Goal: Information Seeking & Learning: Learn about a topic

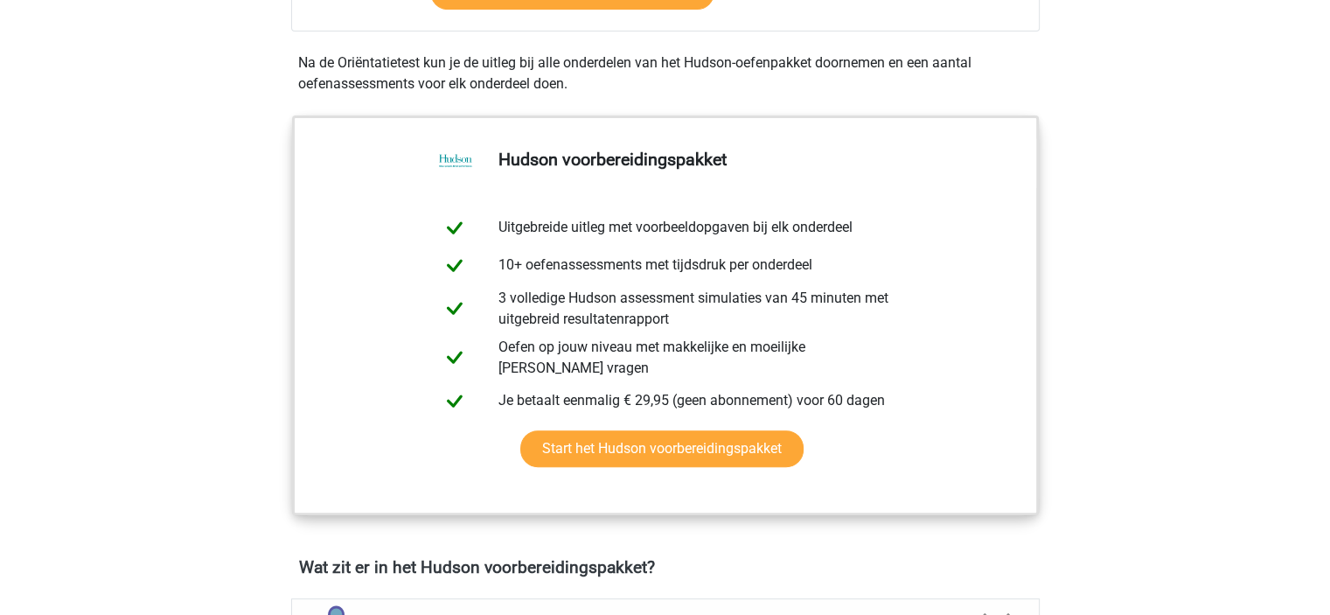
scroll to position [932, 0]
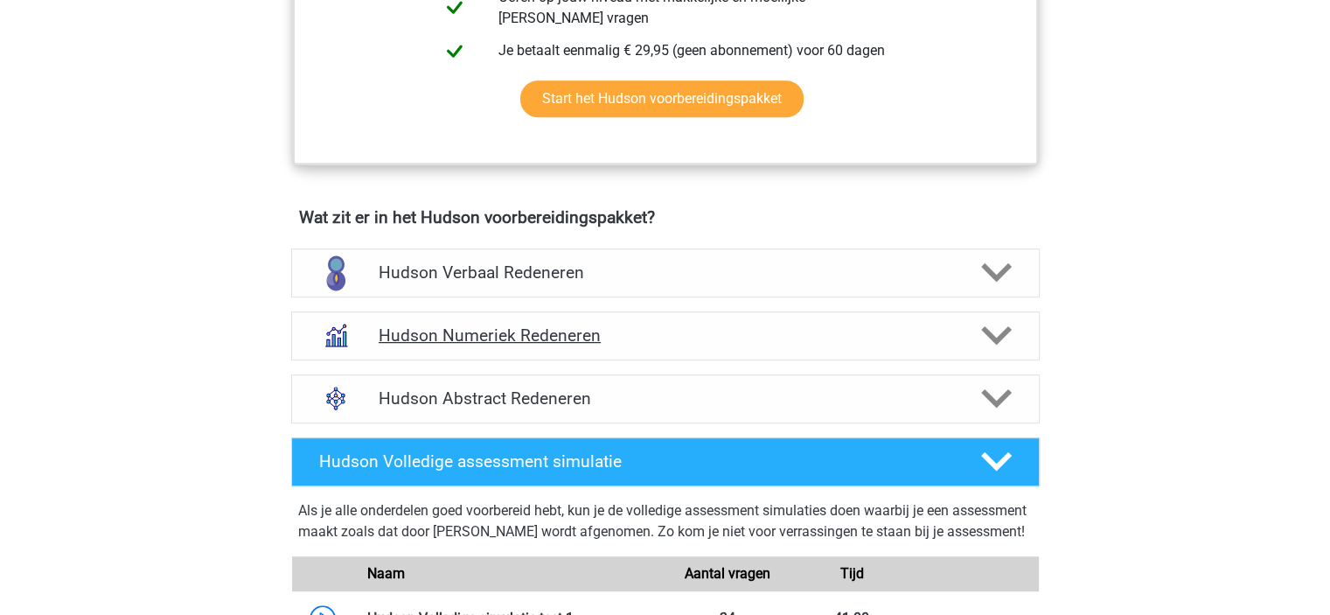
click at [1005, 339] on icon at bounding box center [996, 335] width 31 height 31
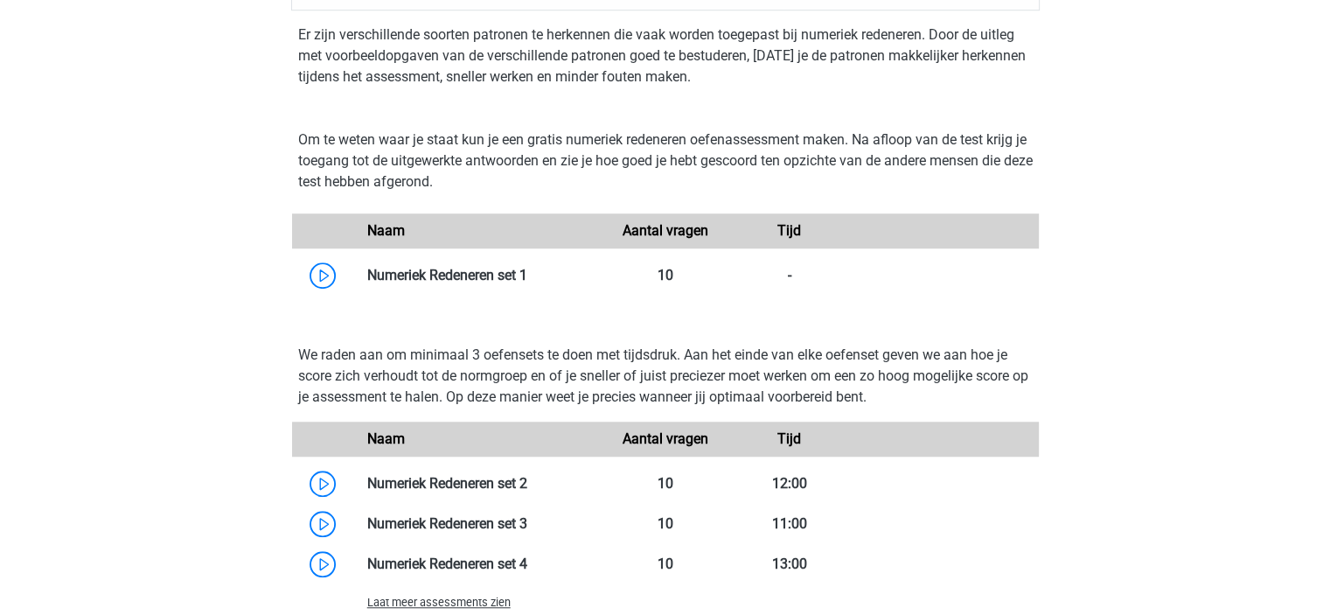
scroll to position [1400, 0]
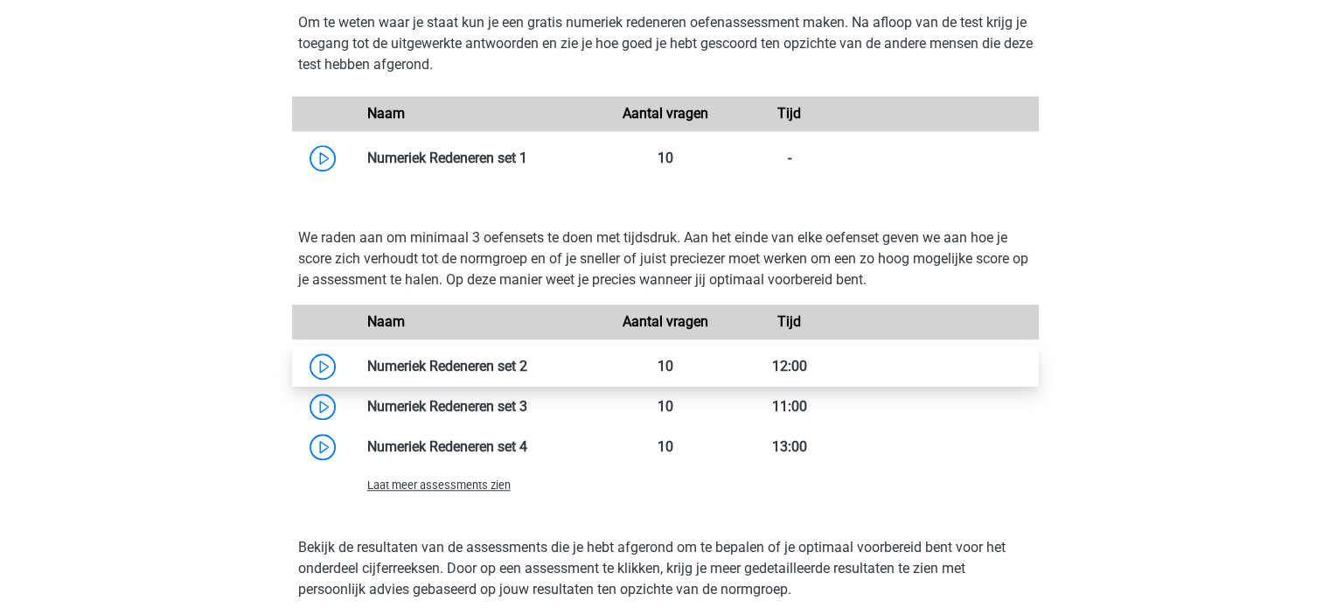
click at [527, 369] on link at bounding box center [527, 366] width 0 height 17
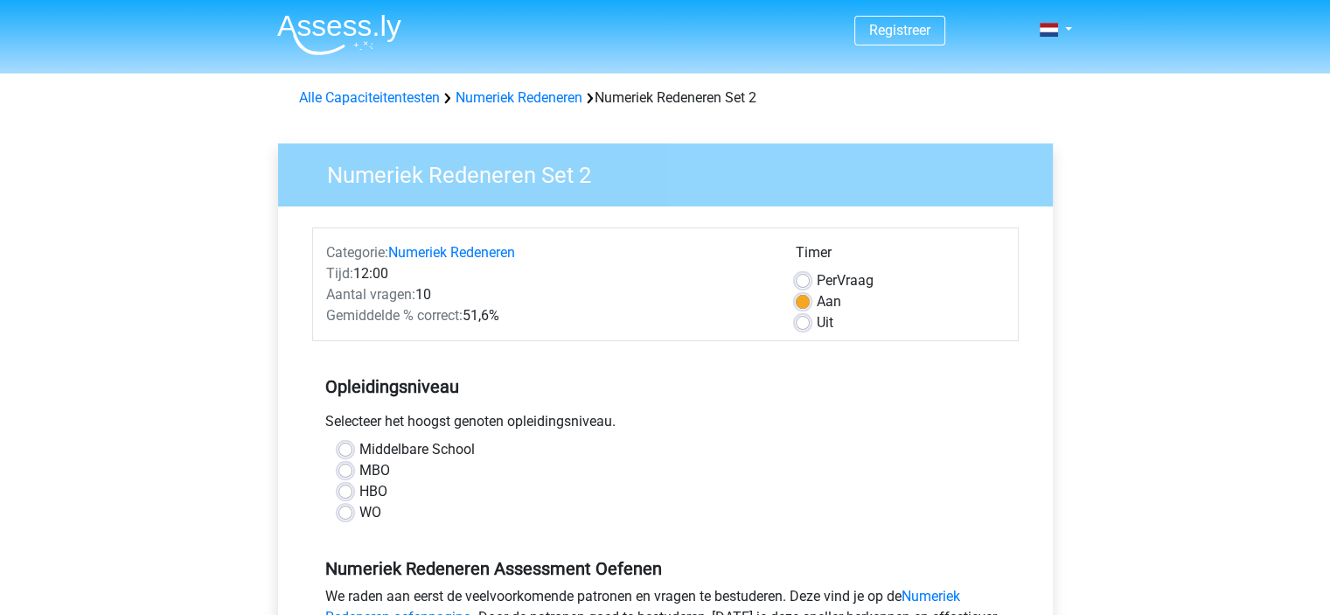
click at [360, 497] on label "HBO" at bounding box center [374, 491] width 28 height 21
click at [346, 497] on input "HBO" at bounding box center [346, 489] width 14 height 17
radio input "true"
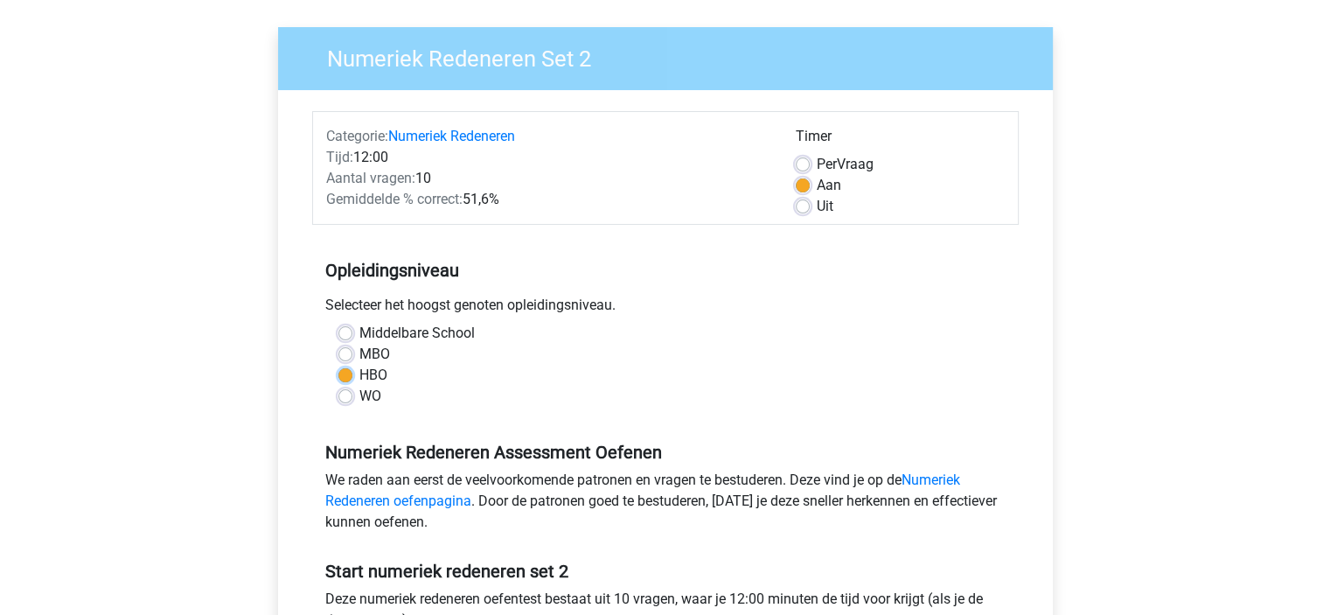
scroll to position [233, 0]
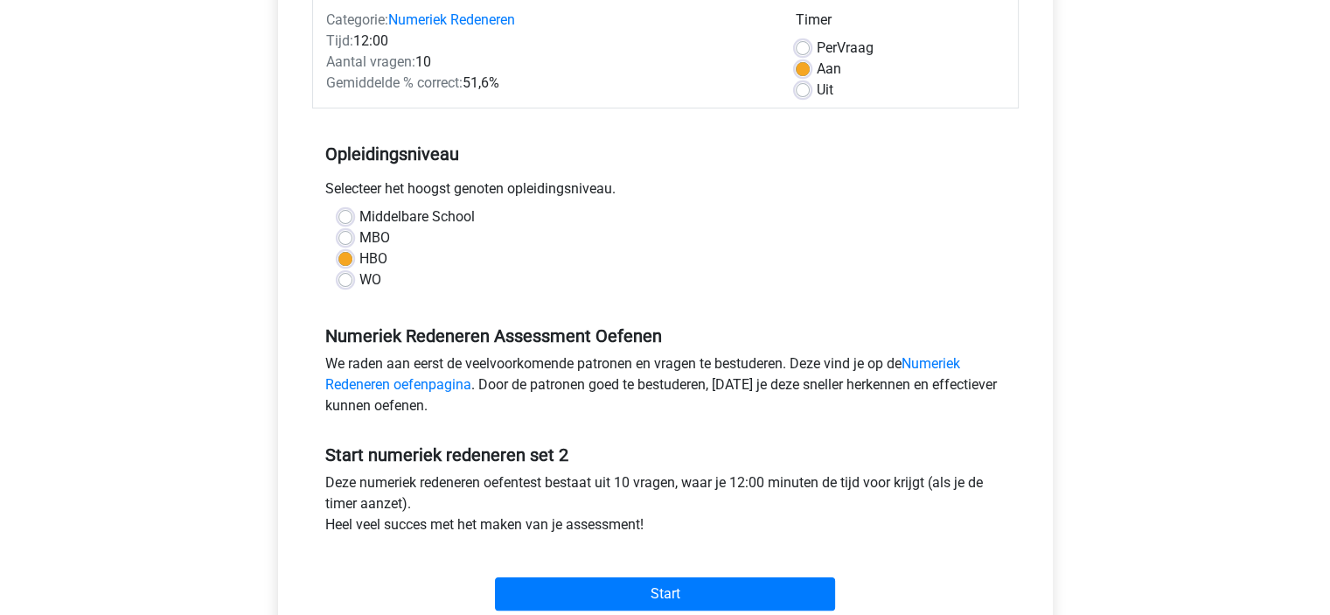
click at [345, 271] on div "WO" at bounding box center [666, 279] width 654 height 21
click at [360, 279] on label "WO" at bounding box center [371, 279] width 22 height 21
click at [351, 279] on input "WO" at bounding box center [346, 277] width 14 height 17
radio input "true"
click at [360, 261] on label "HBO" at bounding box center [374, 258] width 28 height 21
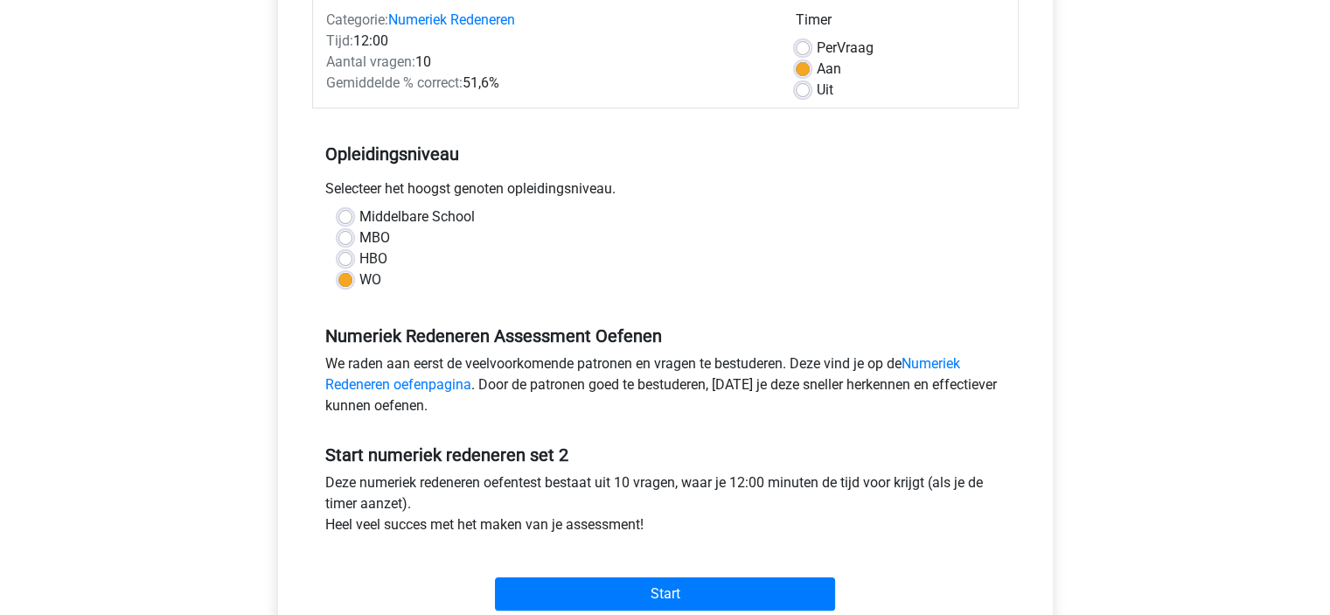
click at [348, 261] on input "HBO" at bounding box center [346, 256] width 14 height 17
radio input "true"
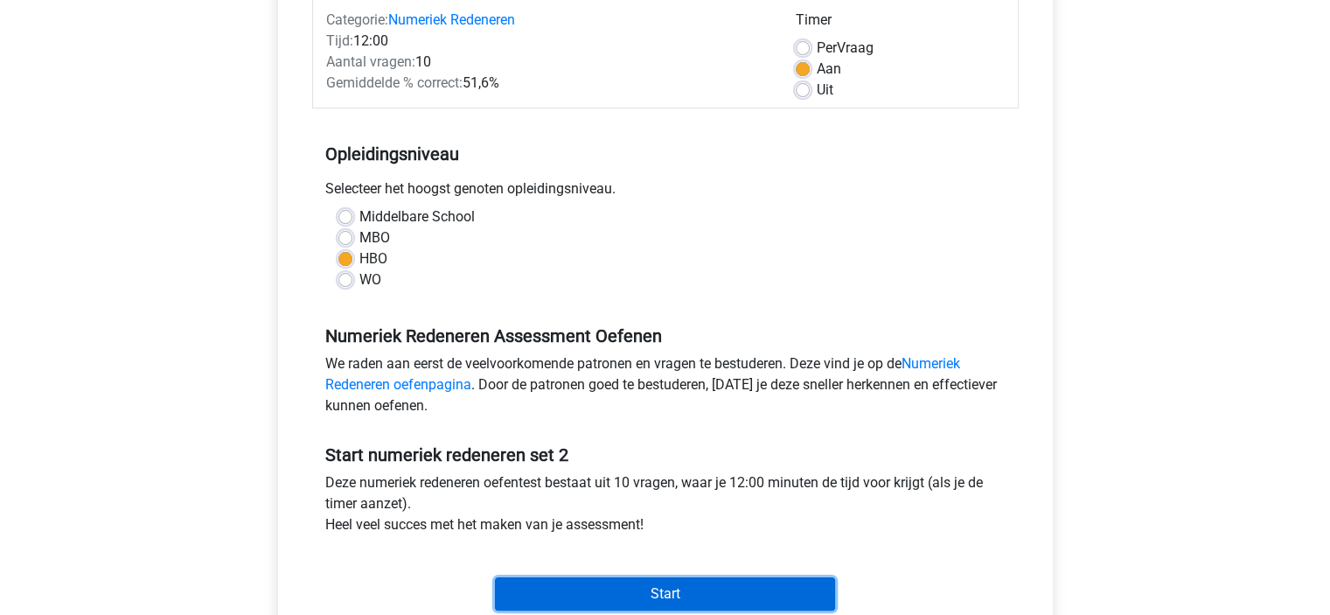
click at [686, 583] on input "Start" at bounding box center [665, 593] width 340 height 33
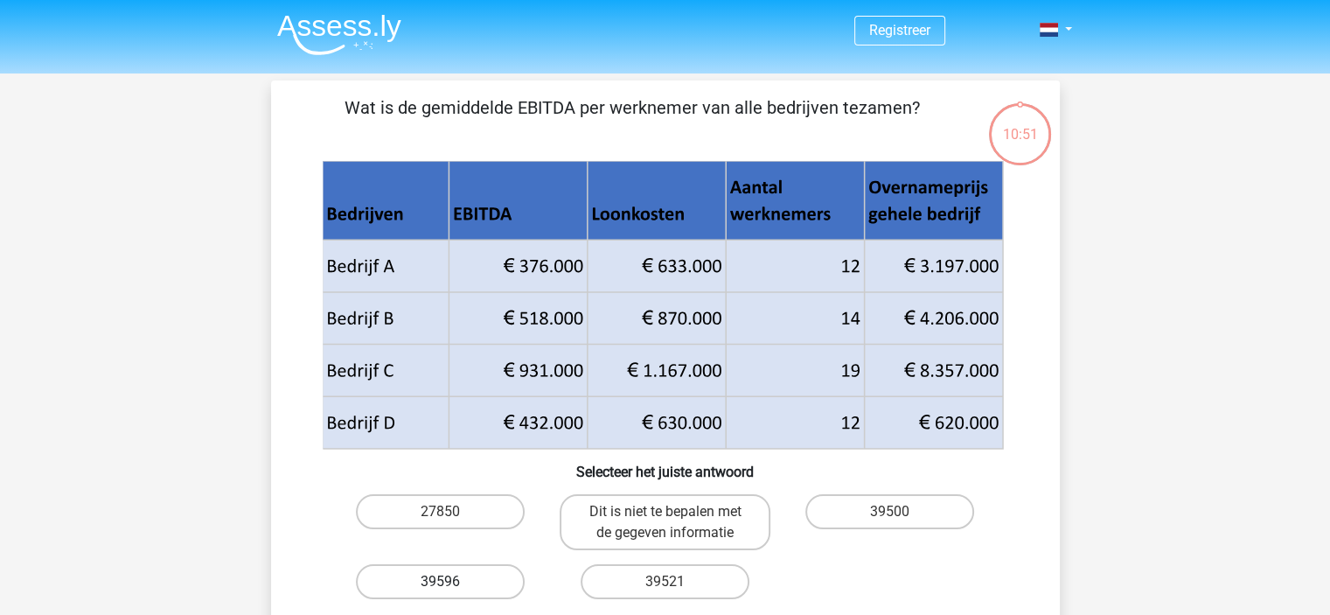
click at [486, 578] on label "39596" at bounding box center [440, 581] width 169 height 35
click at [451, 582] on input "39596" at bounding box center [445, 587] width 11 height 11
radio input "true"
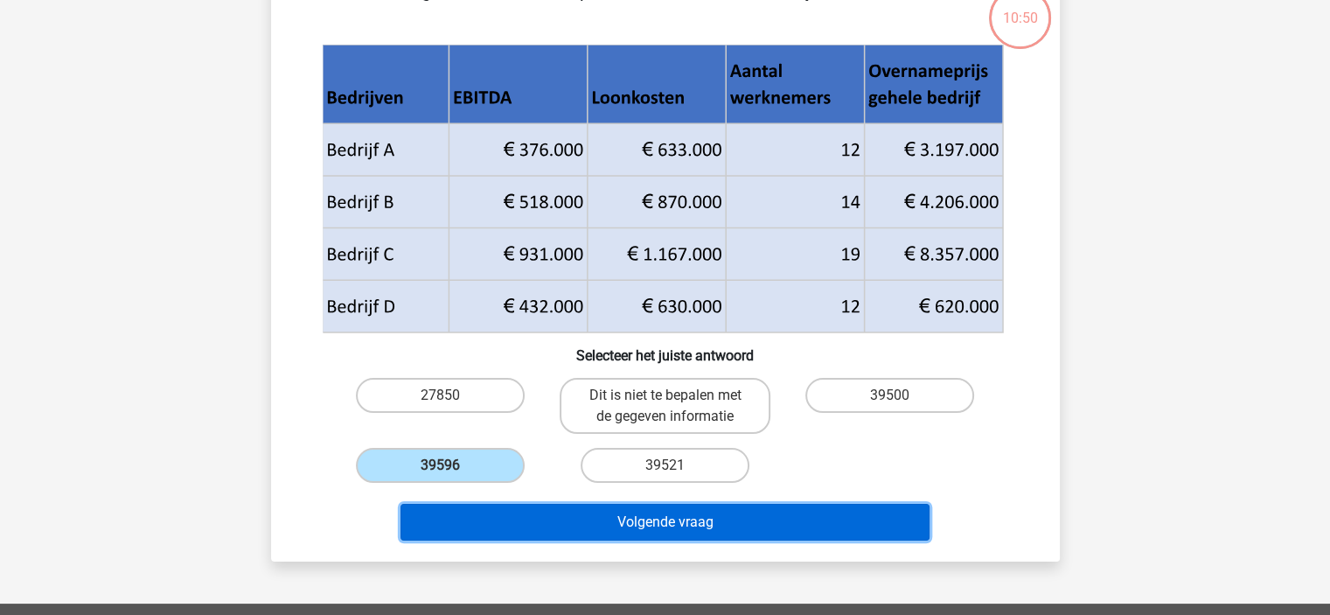
click at [843, 524] on button "Volgende vraag" at bounding box center [665, 522] width 529 height 37
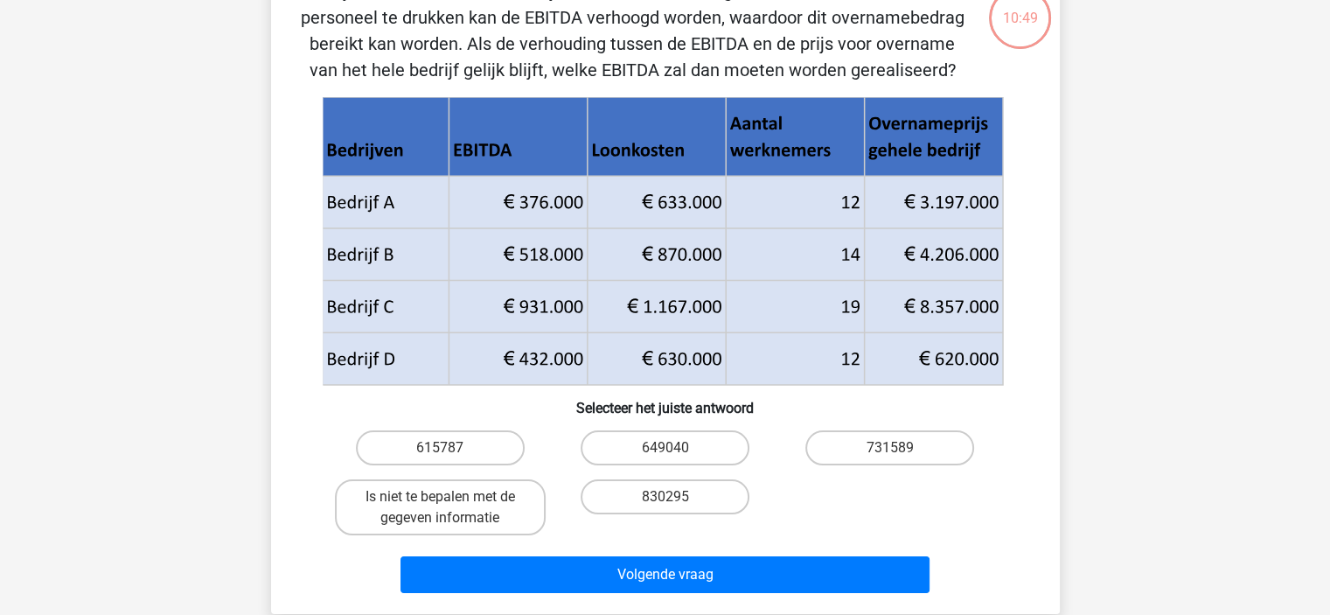
scroll to position [80, 0]
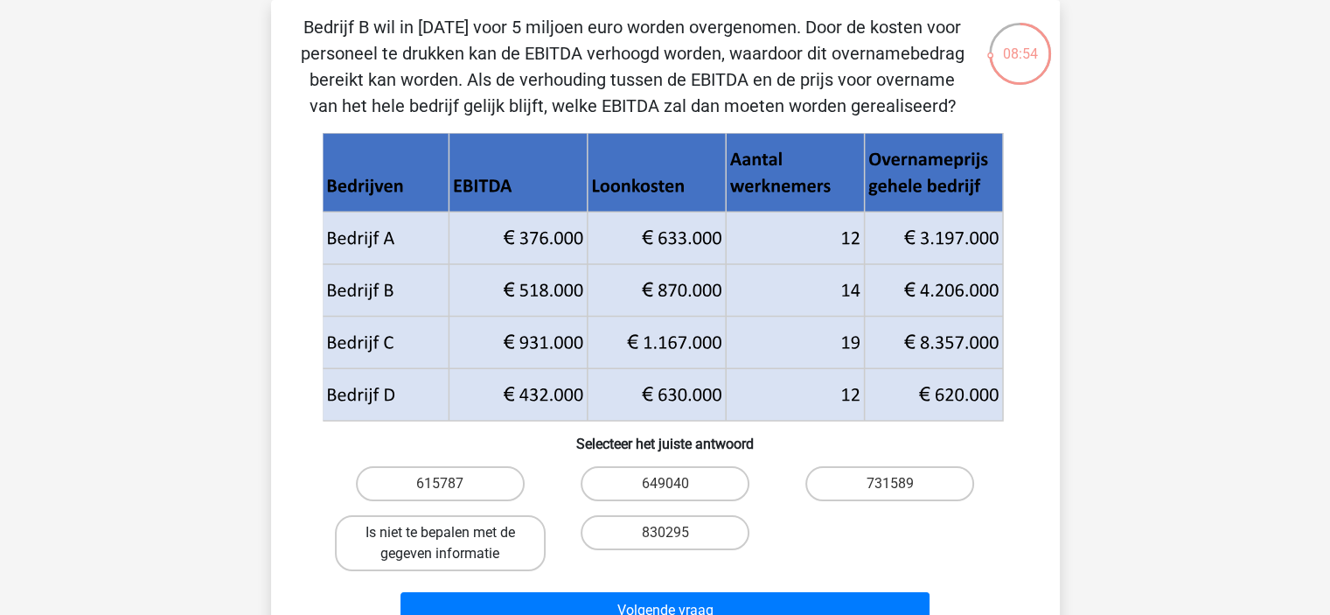
click at [503, 526] on label "Is niet te bepalen met de gegeven informatie" at bounding box center [440, 543] width 211 height 56
click at [451, 533] on input "Is niet te bepalen met de gegeven informatie" at bounding box center [445, 538] width 11 height 11
radio input "true"
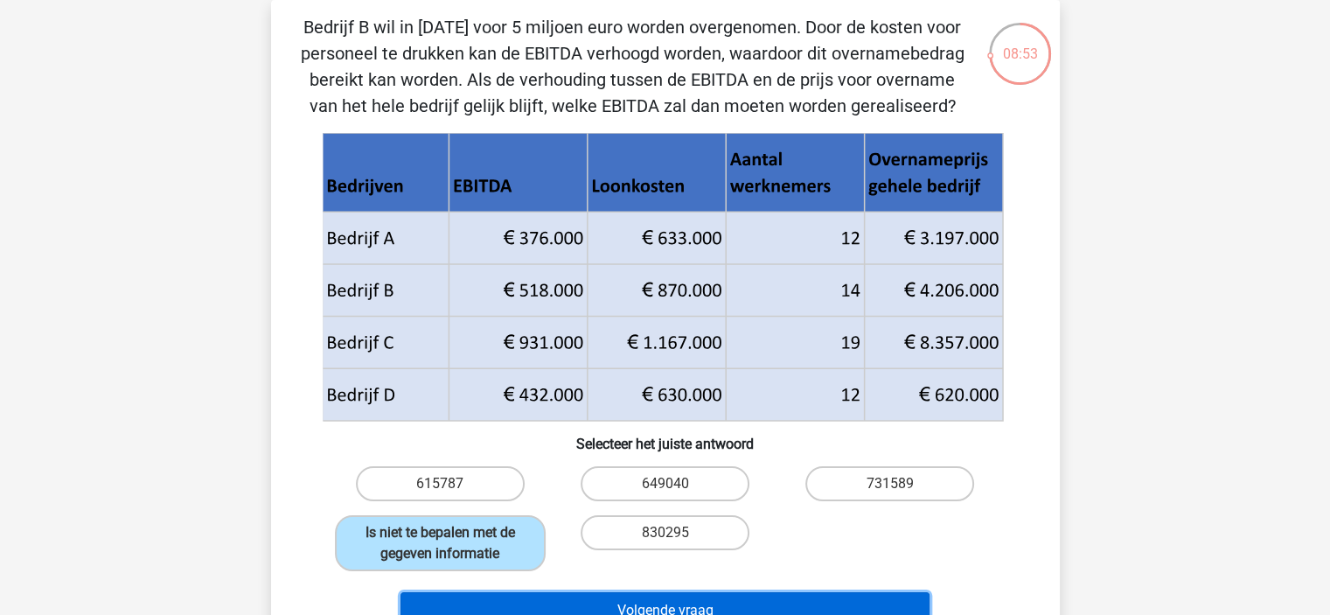
click at [804, 608] on button "Volgende vraag" at bounding box center [665, 610] width 529 height 37
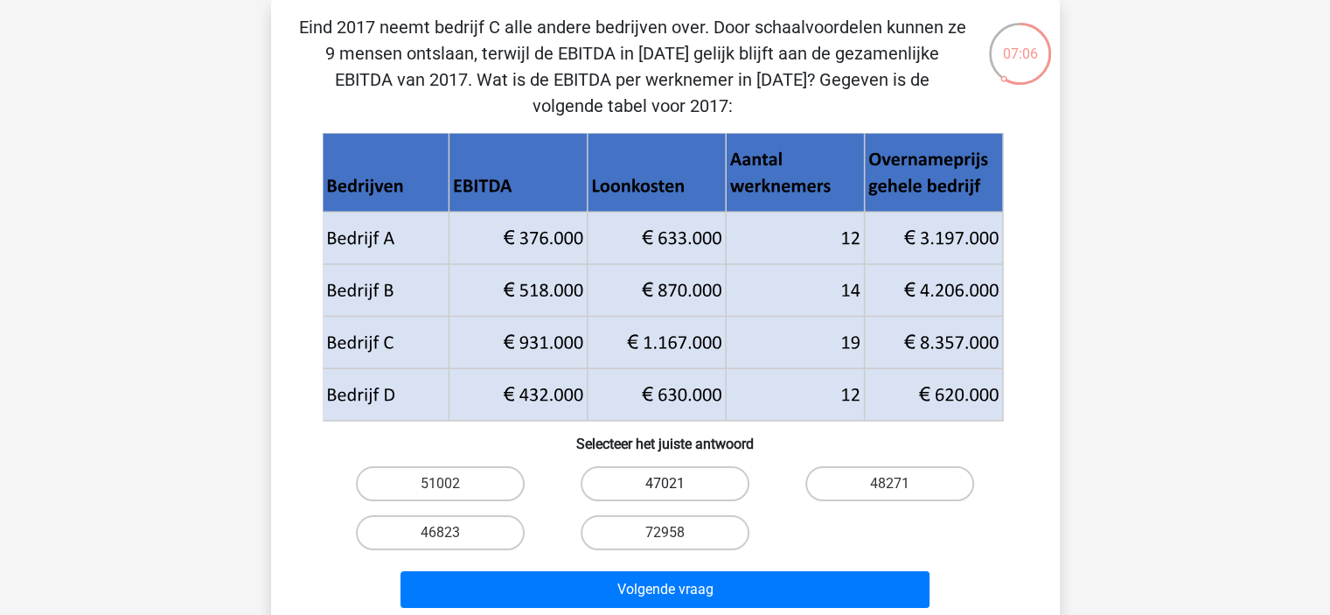
click at [663, 480] on label "47021" at bounding box center [665, 483] width 169 height 35
click at [665, 484] on input "47021" at bounding box center [670, 489] width 11 height 11
radio input "true"
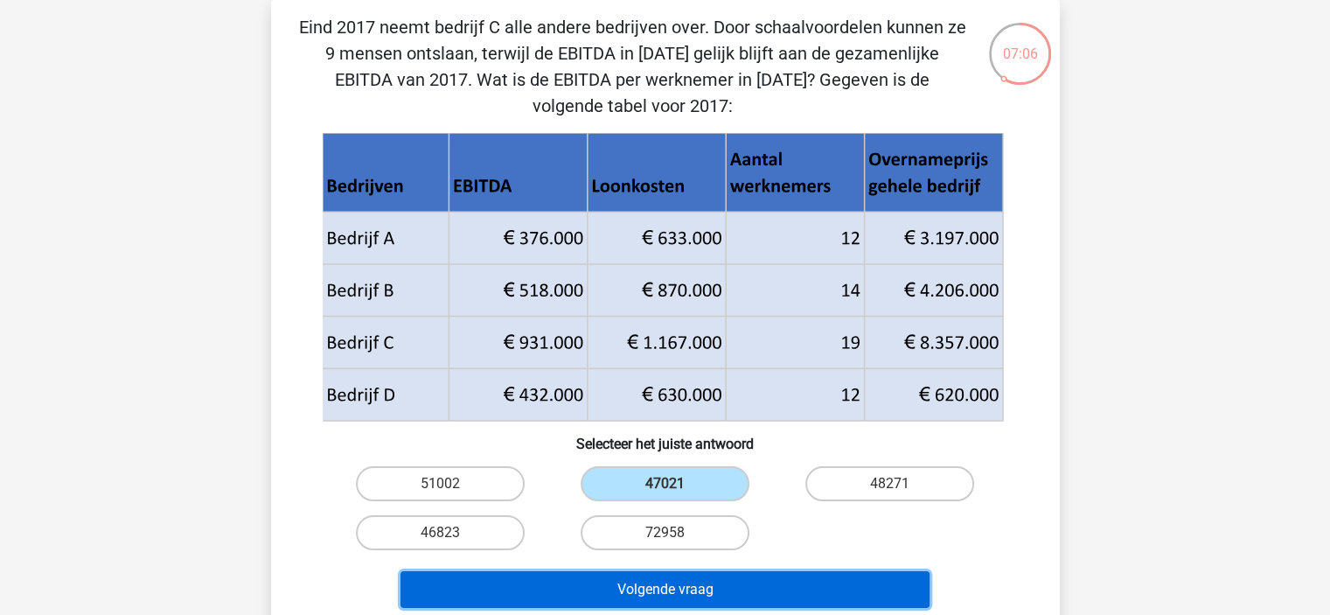
click at [855, 587] on button "Volgende vraag" at bounding box center [665, 589] width 529 height 37
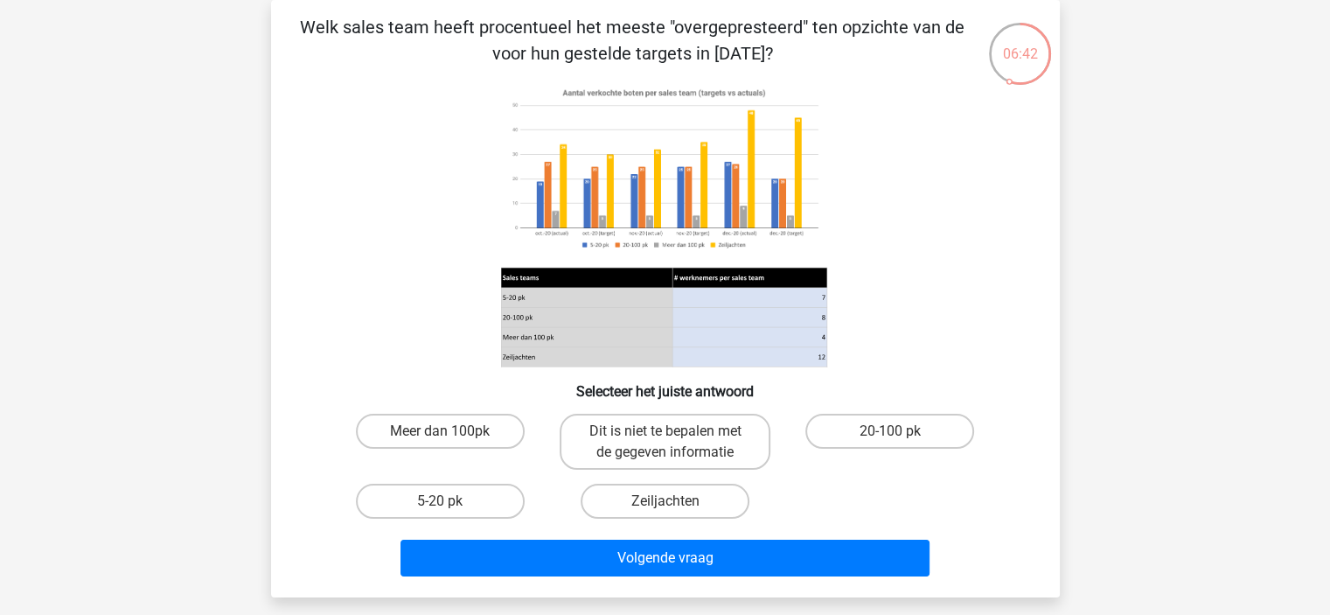
click at [855, 199] on icon at bounding box center [665, 224] width 705 height 289
click at [969, 210] on icon at bounding box center [665, 224] width 705 height 289
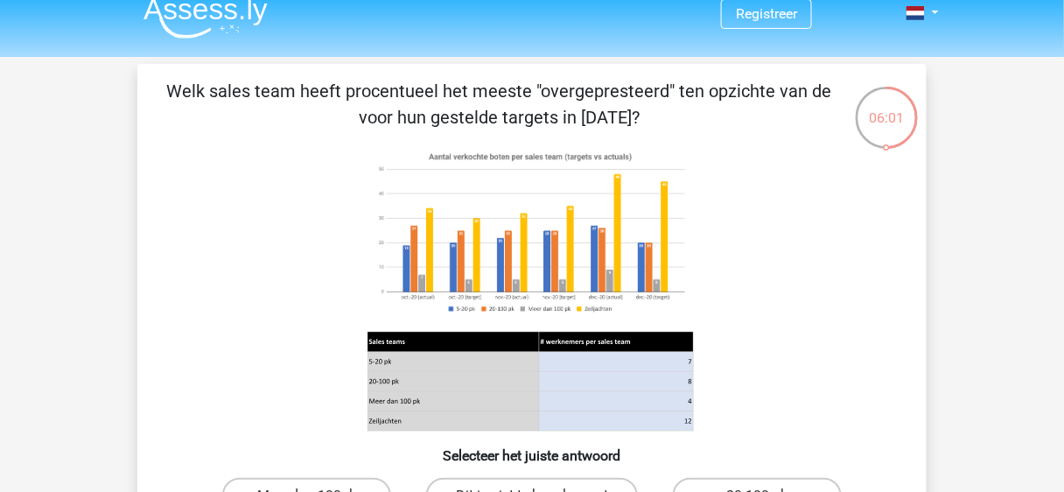
scroll to position [110, 0]
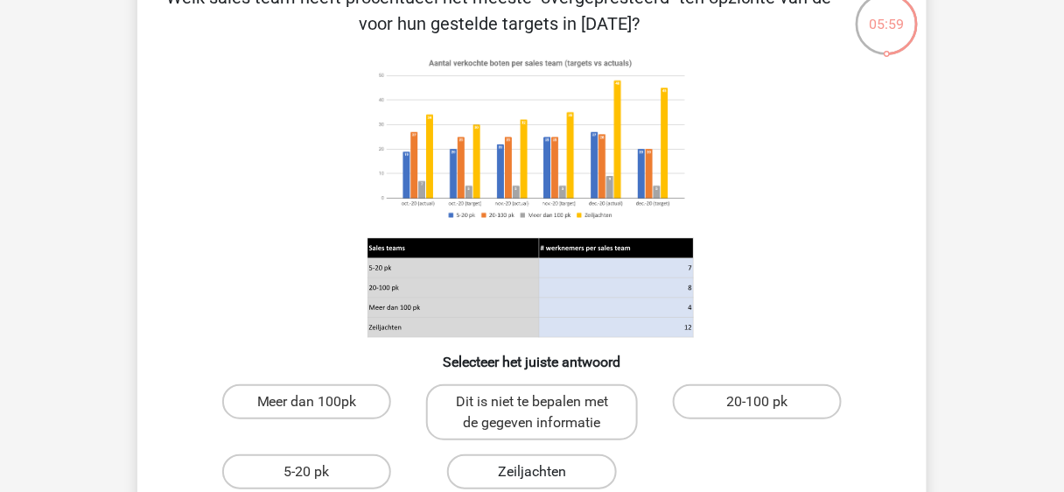
click at [569, 480] on label "Zeiljachten" at bounding box center [531, 471] width 169 height 35
click at [543, 480] on input "Zeiljachten" at bounding box center [537, 476] width 11 height 11
radio input "true"
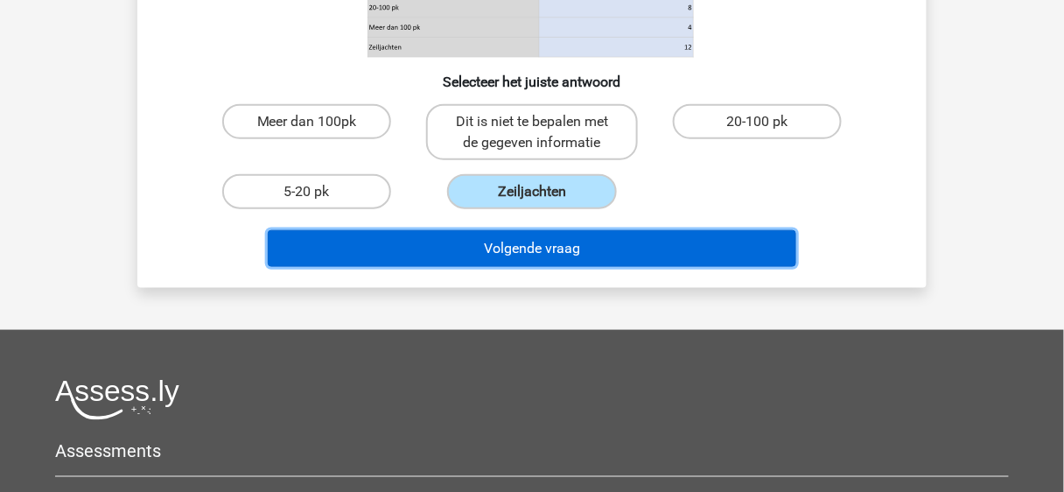
click at [735, 245] on button "Volgende vraag" at bounding box center [532, 248] width 529 height 37
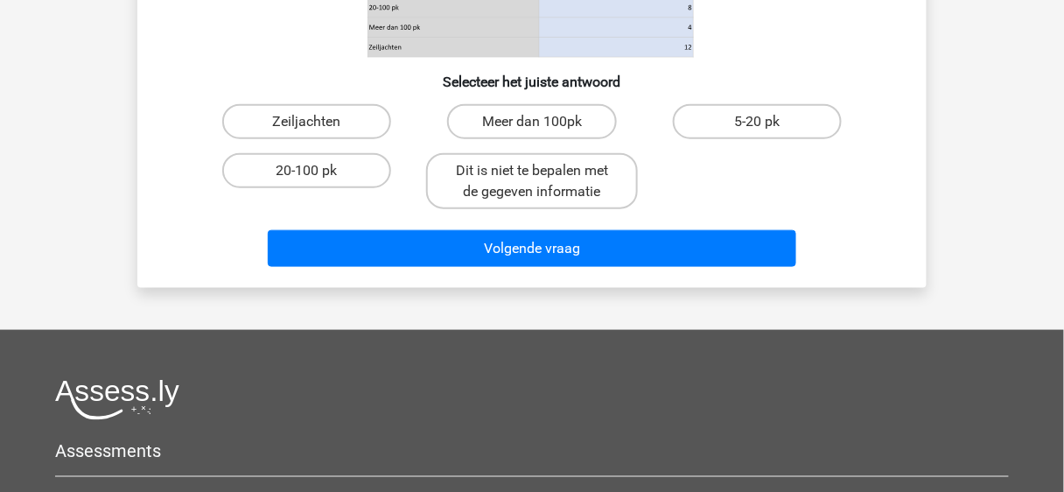
scroll to position [80, 0]
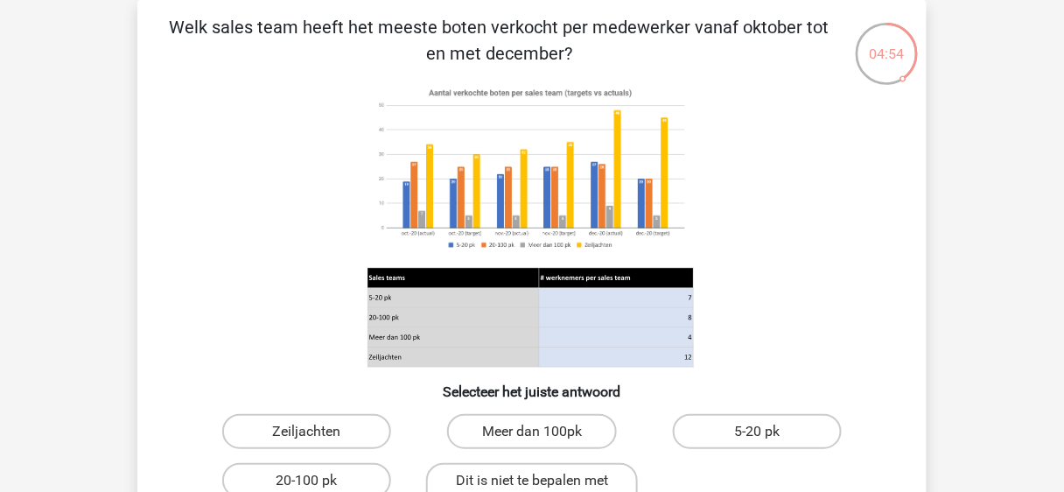
click at [736, 149] on icon at bounding box center [531, 224] width 705 height 289
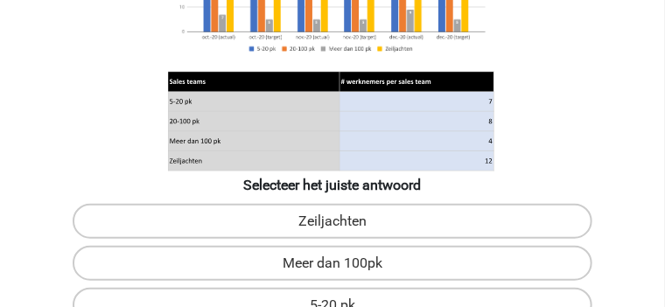
scroll to position [313, 0]
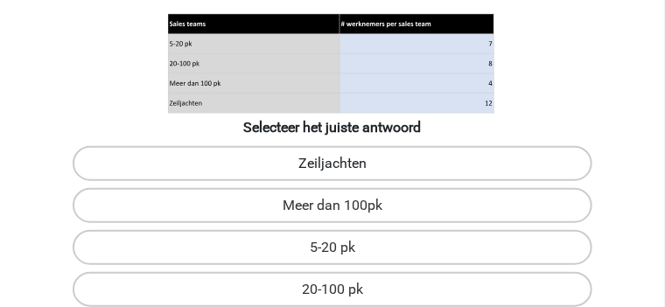
click at [177, 181] on label "Zeiljachten" at bounding box center [333, 163] width 520 height 35
click at [332, 175] on input "Zeiljachten" at bounding box center [337, 169] width 11 height 11
radio input "true"
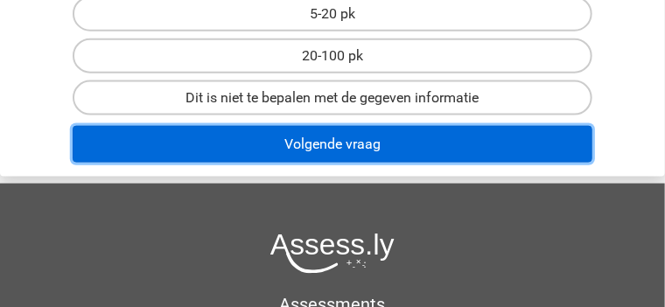
click at [403, 141] on button "Volgende vraag" at bounding box center [333, 144] width 520 height 37
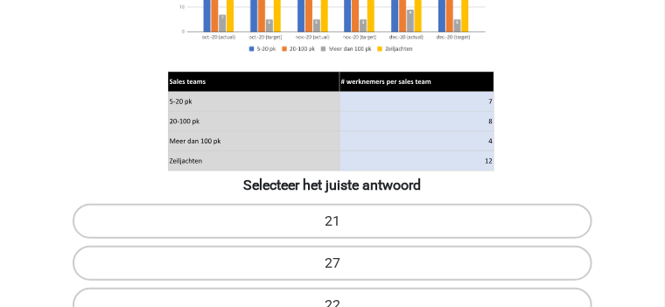
scroll to position [372, 0]
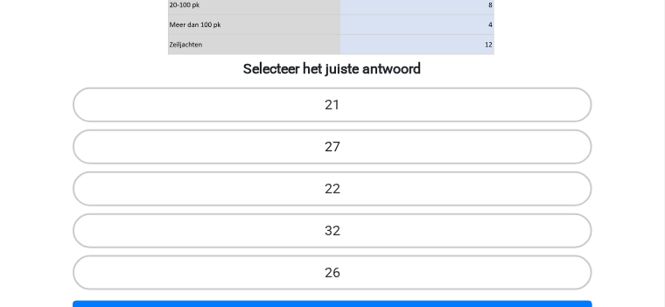
click at [356, 164] on label "27" at bounding box center [333, 146] width 520 height 35
click at [344, 158] on input "27" at bounding box center [337, 152] width 11 height 11
radio input "true"
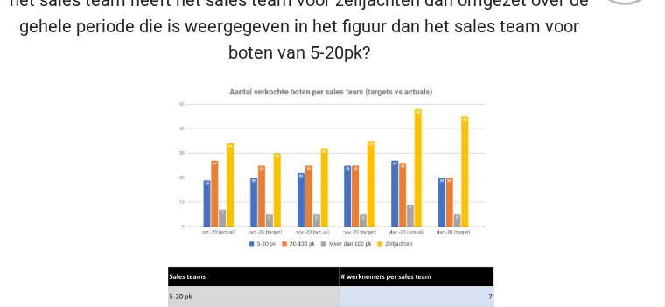
scroll to position [80, 0]
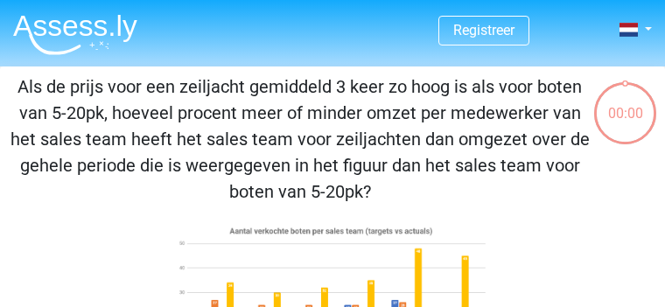
scroll to position [80, 0]
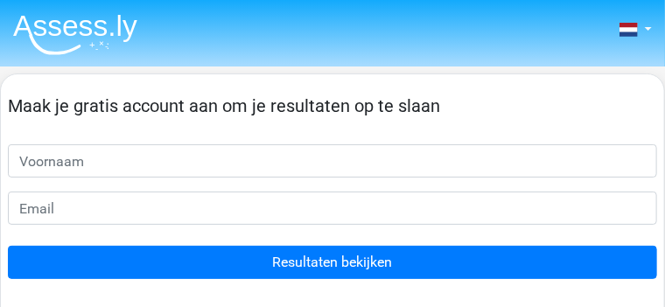
scroll to position [175, 0]
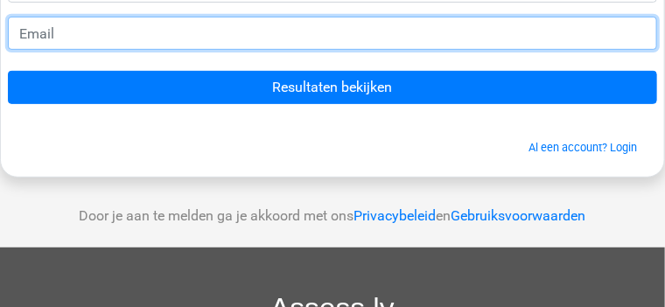
click at [226, 50] on input "email" at bounding box center [332, 33] width 649 height 33
type input "[EMAIL_ADDRESS][DOMAIN_NAME]"
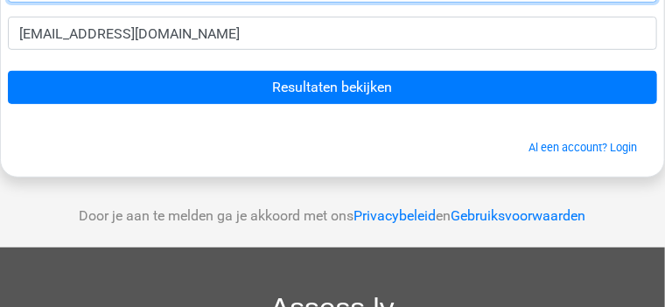
type input "[PERSON_NAME]"
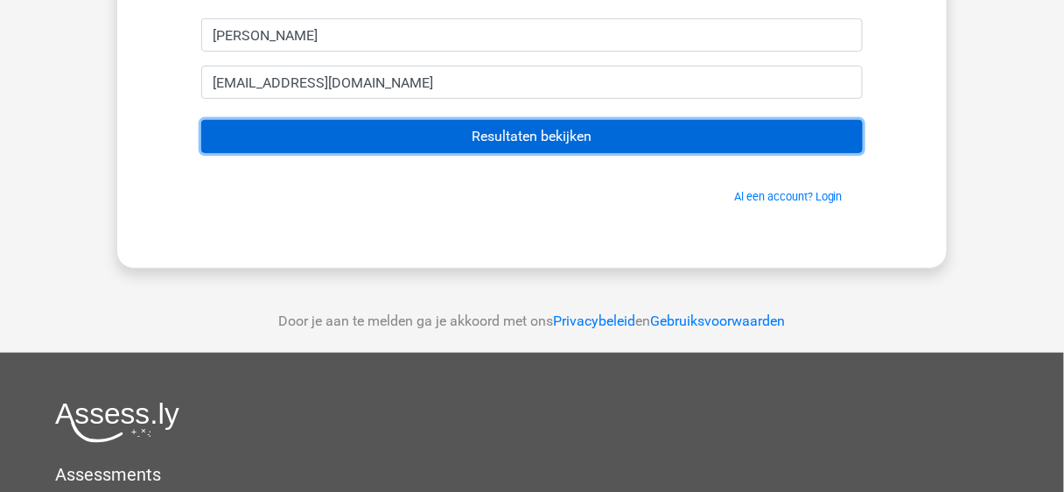
click at [664, 136] on input "Resultaten bekijken" at bounding box center [531, 136] width 661 height 33
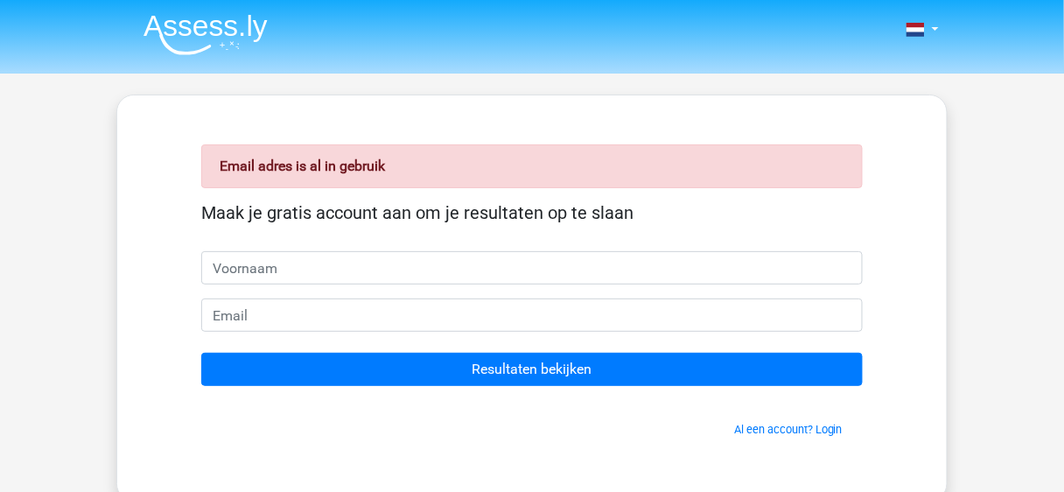
click at [327, 271] on input "text" at bounding box center [531, 267] width 661 height 33
type input "[PERSON_NAME]"
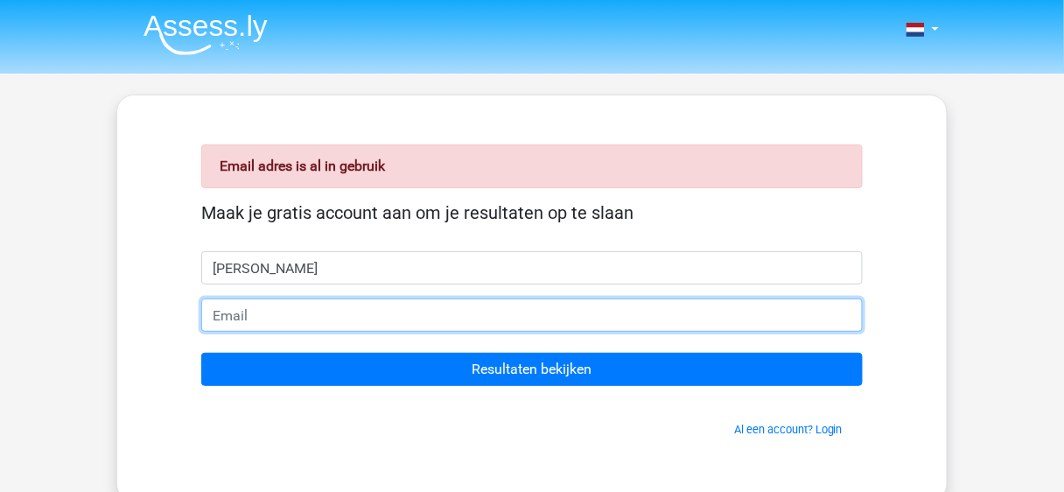
click at [301, 307] on input "email" at bounding box center [531, 314] width 661 height 33
type input "[PERSON_NAME][EMAIL_ADDRESS][DOMAIN_NAME]"
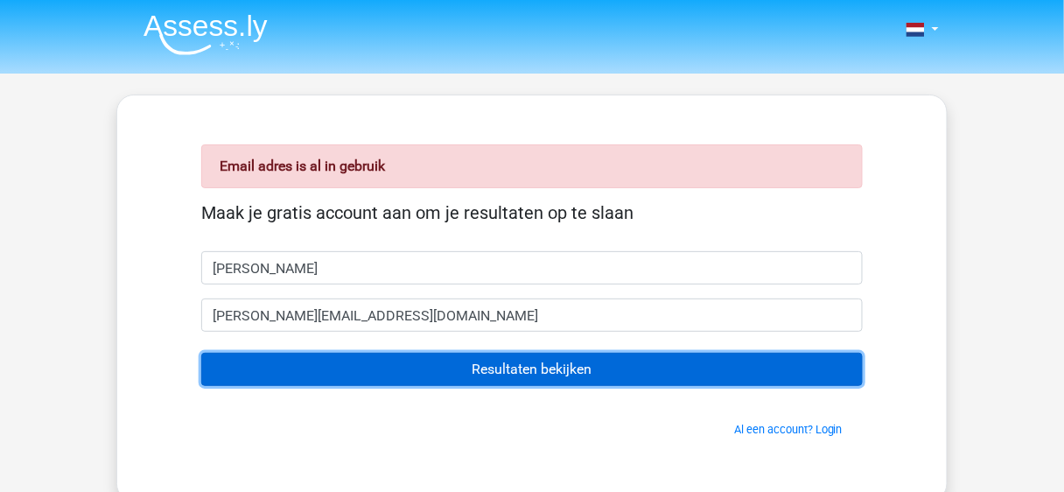
click at [485, 378] on input "Resultaten bekijken" at bounding box center [531, 369] width 661 height 33
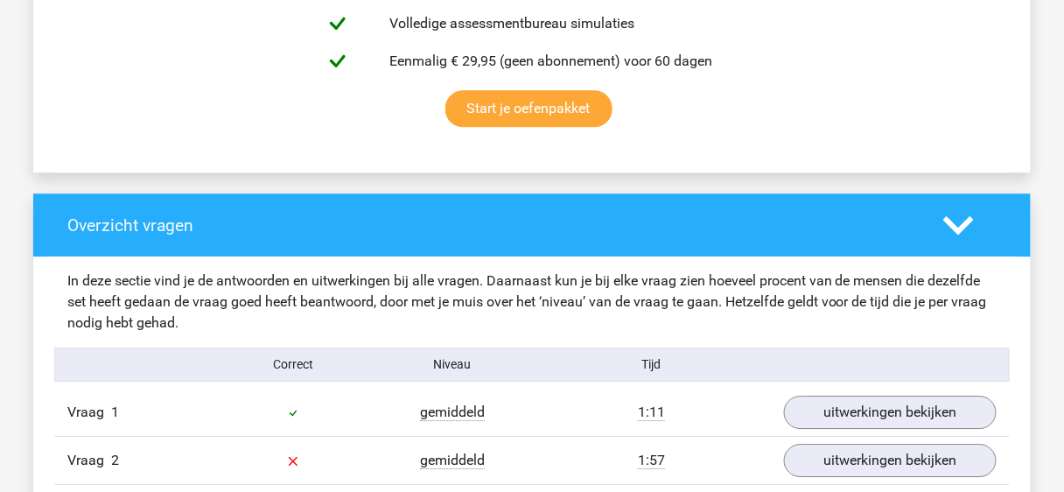
scroll to position [1306, 0]
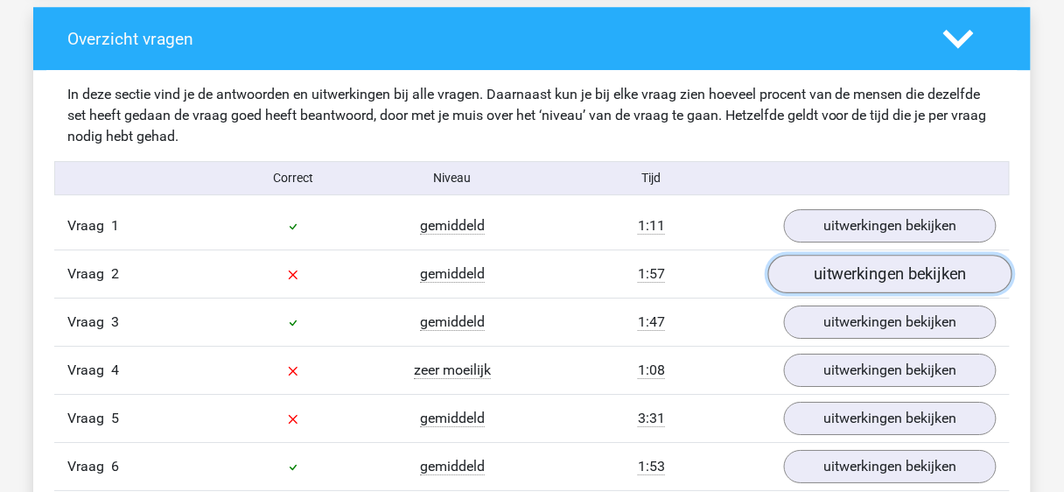
click at [898, 267] on link "uitwerkingen bekijken" at bounding box center [890, 274] width 244 height 38
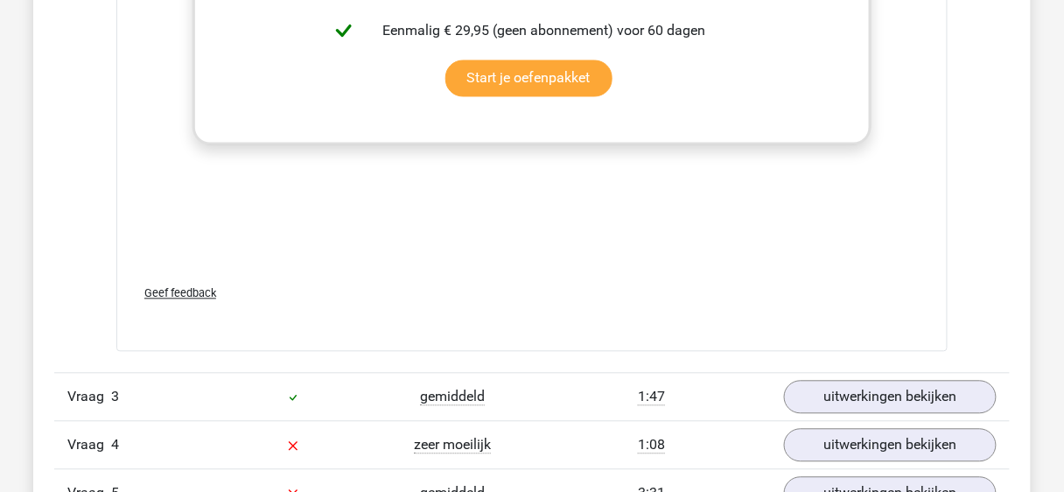
scroll to position [2519, 0]
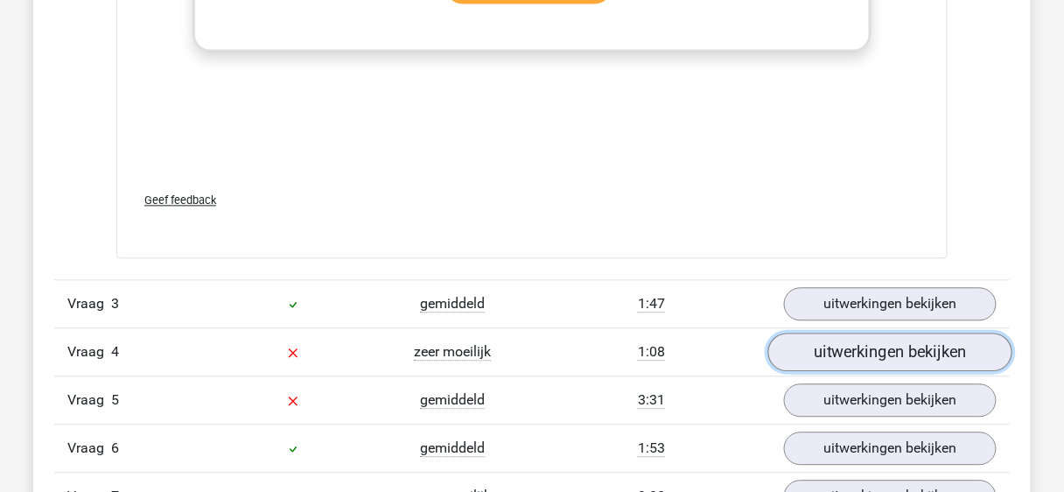
click at [845, 344] on link "uitwerkingen bekijken" at bounding box center [890, 352] width 244 height 38
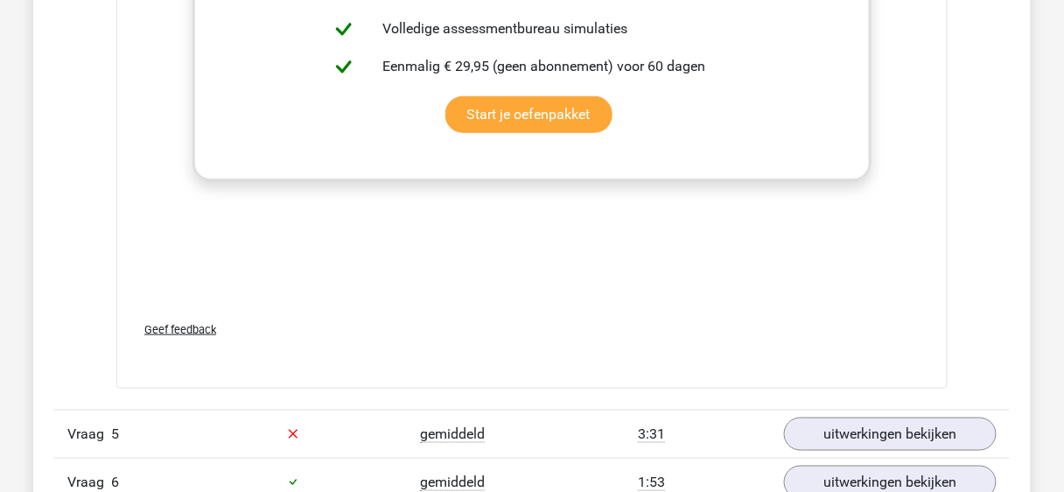
scroll to position [3919, 0]
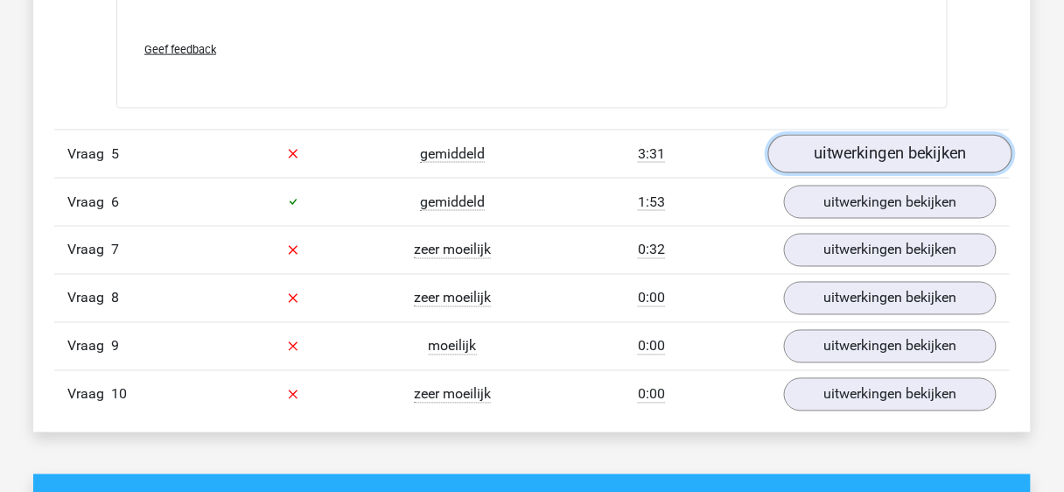
click at [820, 164] on link "uitwerkingen bekijken" at bounding box center [890, 154] width 244 height 38
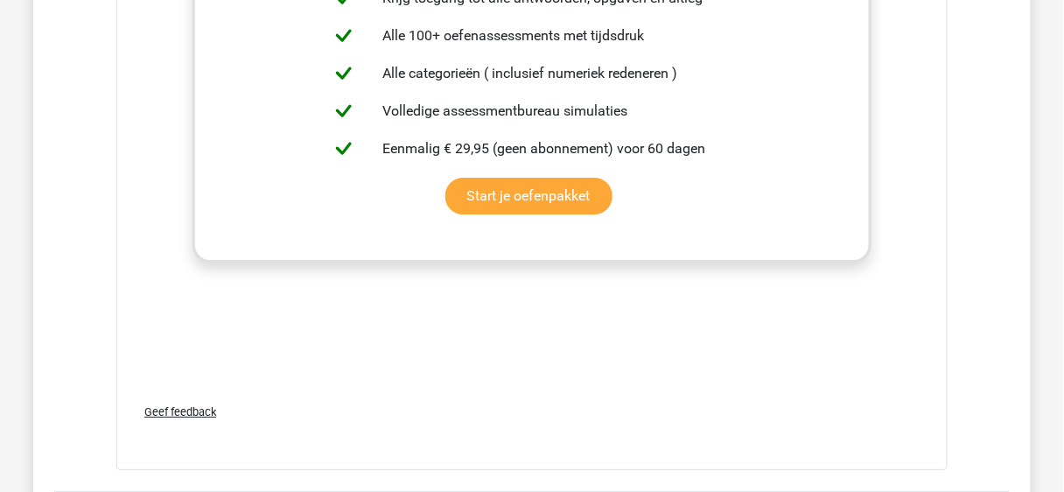
scroll to position [5038, 0]
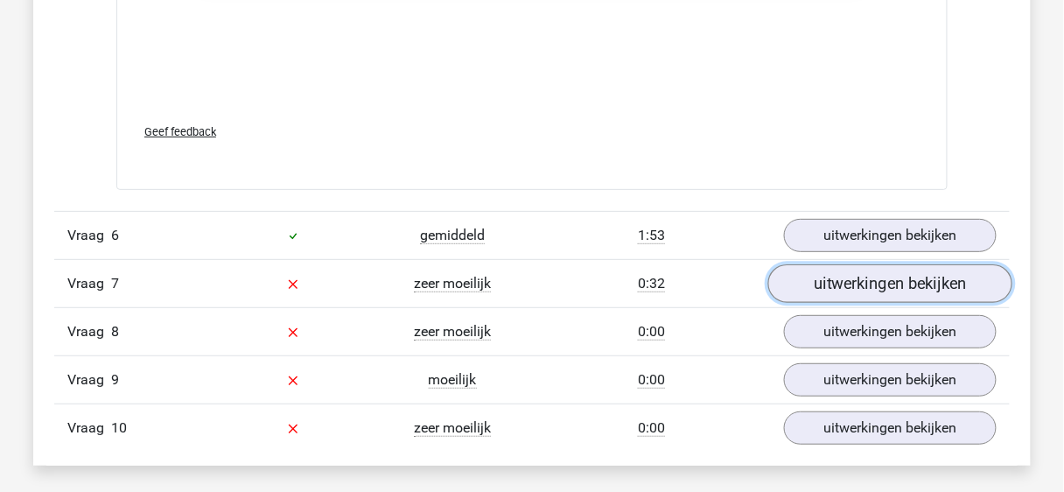
click at [841, 285] on link "uitwerkingen bekijken" at bounding box center [890, 283] width 244 height 38
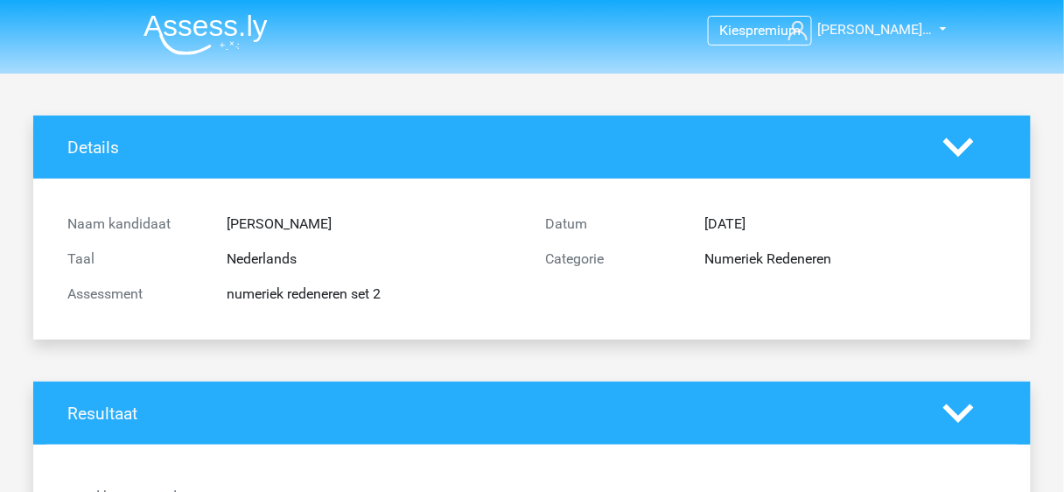
scroll to position [466, 0]
